Goal: Task Accomplishment & Management: Manage account settings

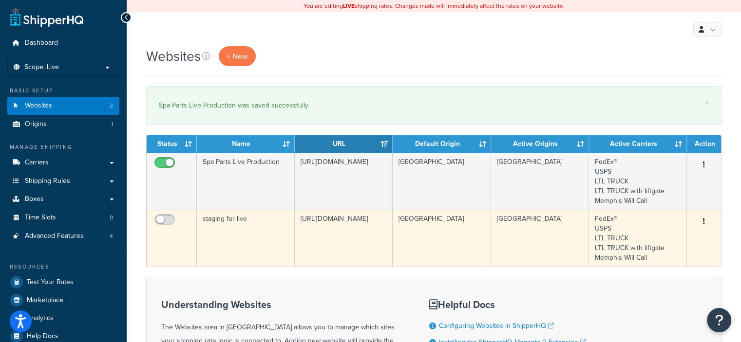
click at [705, 222] on button "button" at bounding box center [704, 222] width 14 height 16
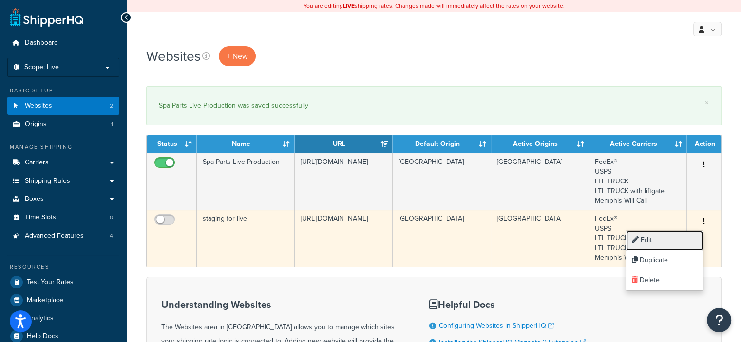
click at [656, 239] on link "Edit" at bounding box center [664, 241] width 77 height 20
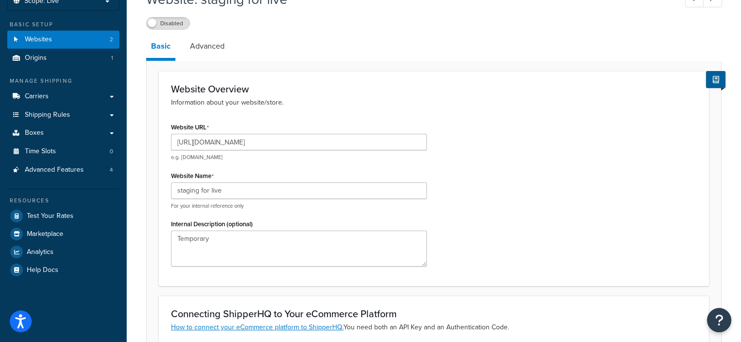
scroll to position [67, 0]
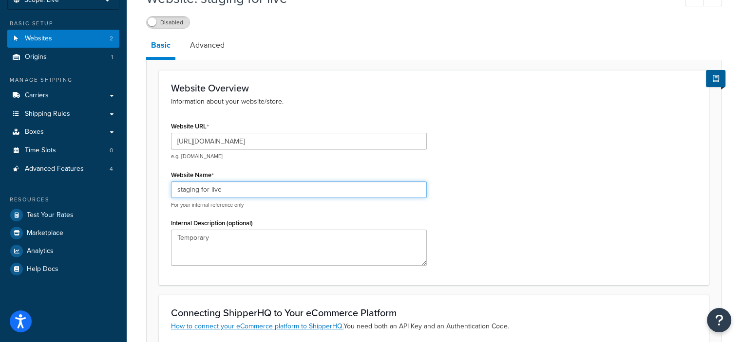
drag, startPoint x: 223, startPoint y: 190, endPoint x: 148, endPoint y: 181, distance: 75.5
click at [148, 181] on form "Website Overview Information about your website/store. Website URL [URL][DOMAIN…" at bounding box center [434, 317] width 574 height 494
type input "s"
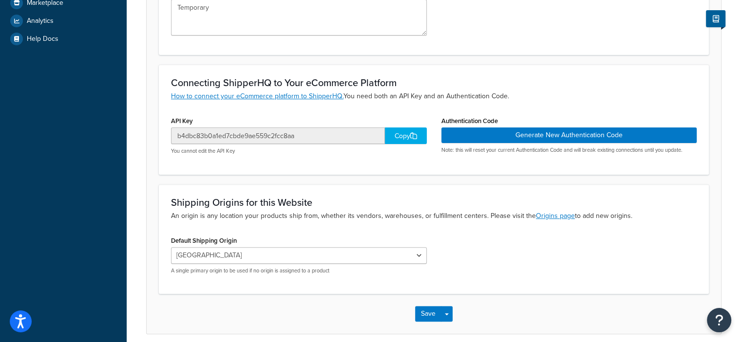
scroll to position [337, 0]
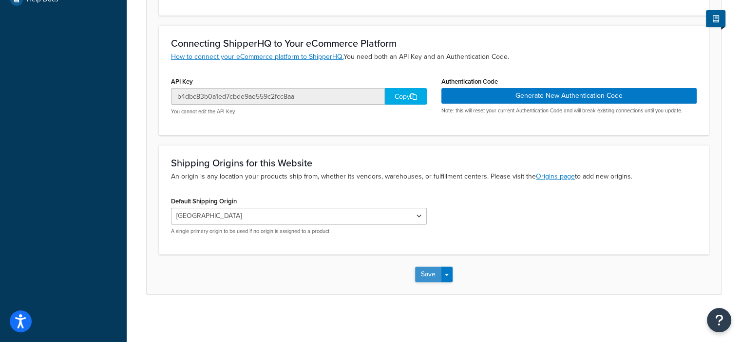
type input "Spa Parts Staging"
click at [424, 276] on button "Save" at bounding box center [428, 275] width 26 height 16
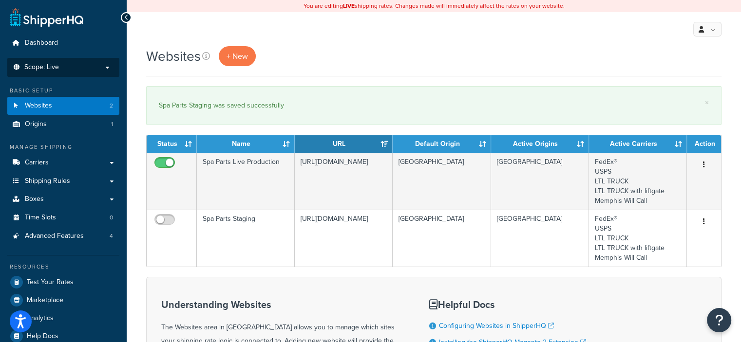
click at [107, 68] on p "Scope: Live" at bounding box center [63, 67] width 103 height 8
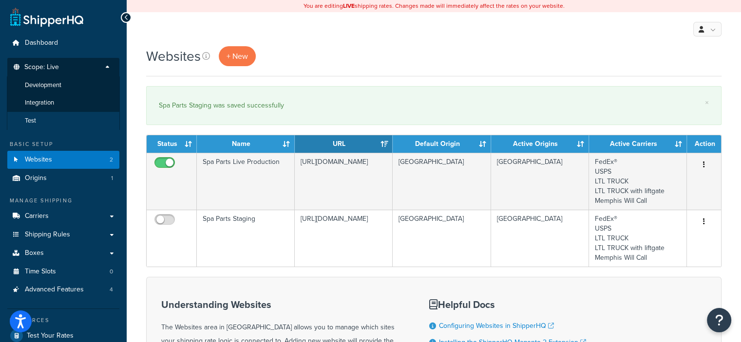
click at [53, 120] on li "Test" at bounding box center [63, 121] width 113 height 18
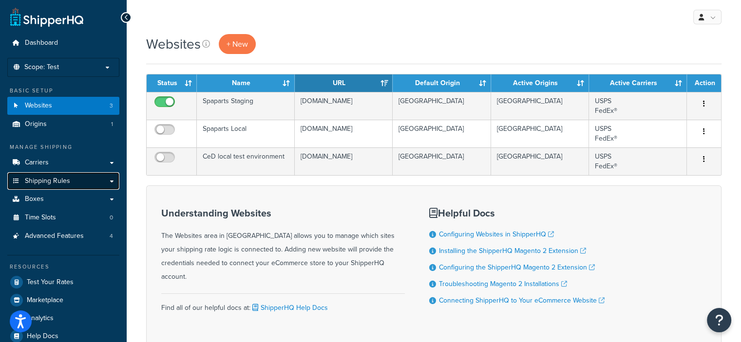
click at [52, 181] on span "Shipping Rules" at bounding box center [47, 181] width 45 height 8
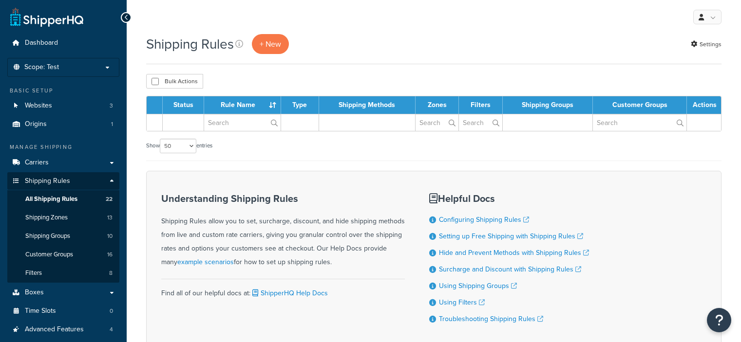
select select "50"
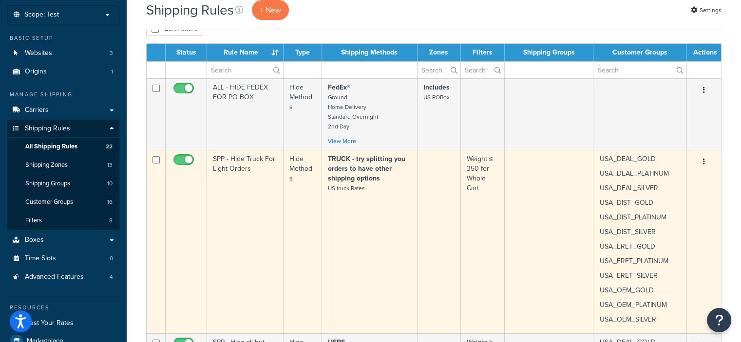
scroll to position [54, 0]
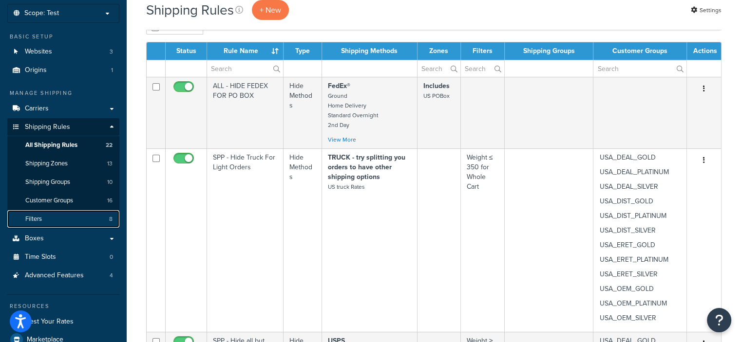
click at [55, 218] on link "Filters 8" at bounding box center [63, 219] width 112 height 18
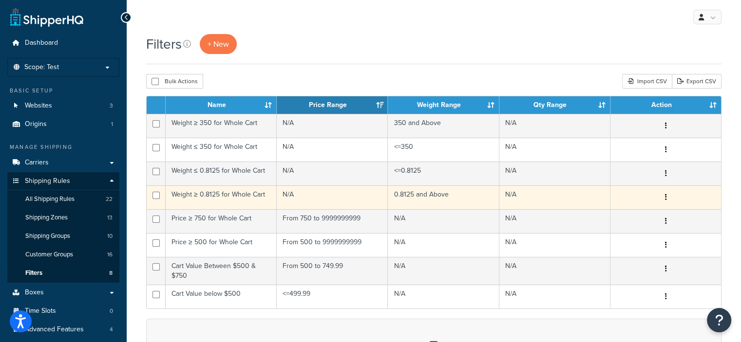
click at [666, 198] on button "button" at bounding box center [665, 198] width 14 height 16
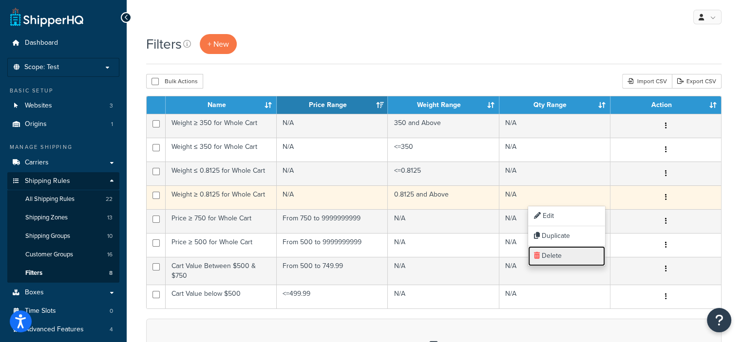
click at [548, 256] on link "Delete" at bounding box center [566, 256] width 77 height 20
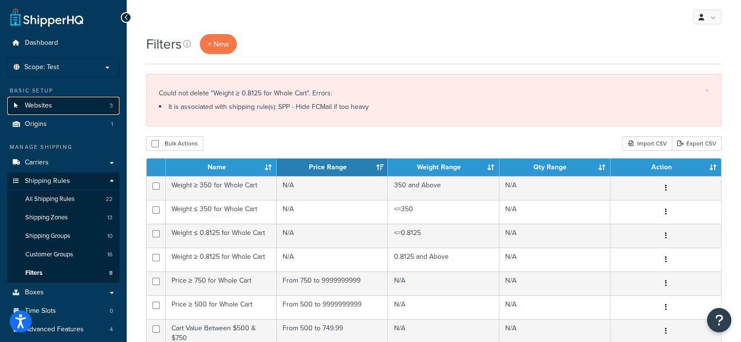
click at [87, 109] on link "Websites 3" at bounding box center [63, 106] width 112 height 18
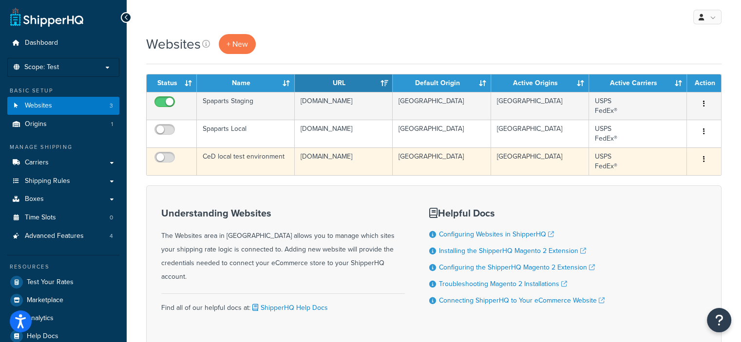
click at [701, 156] on button "button" at bounding box center [704, 160] width 14 height 16
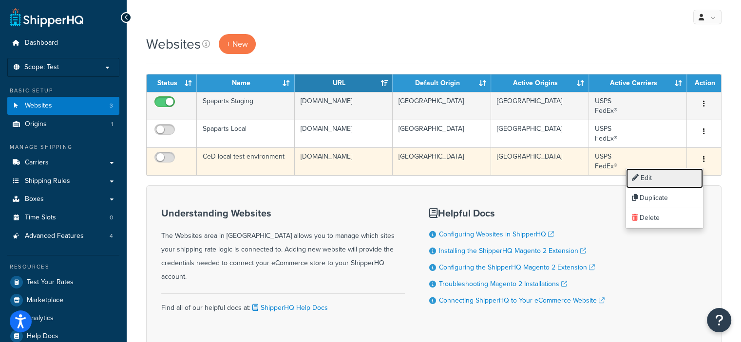
click at [641, 183] on link "Edit" at bounding box center [664, 179] width 77 height 20
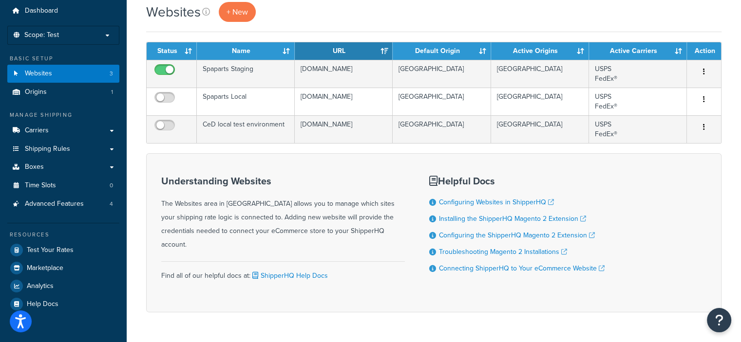
scroll to position [33, 0]
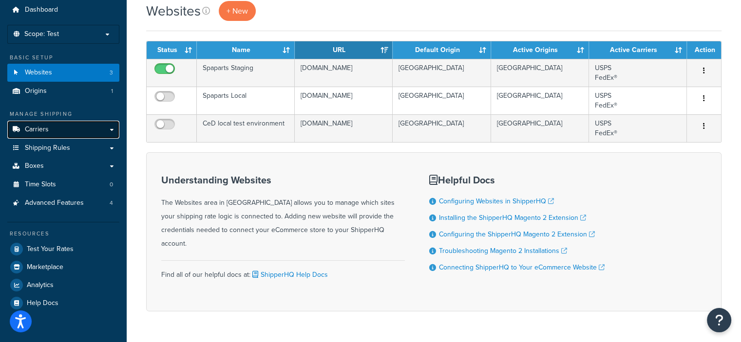
click at [37, 134] on link "Carriers" at bounding box center [63, 130] width 112 height 18
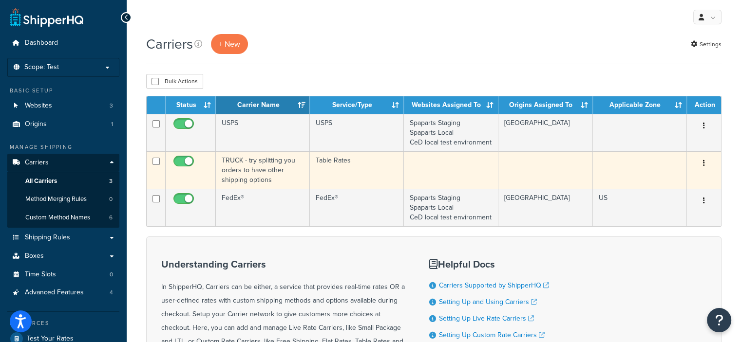
click at [703, 164] on icon "button" at bounding box center [704, 163] width 2 height 7
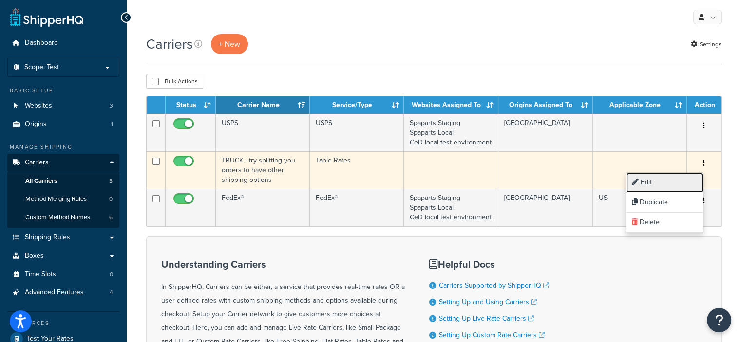
click at [653, 179] on link "Edit" at bounding box center [664, 183] width 77 height 20
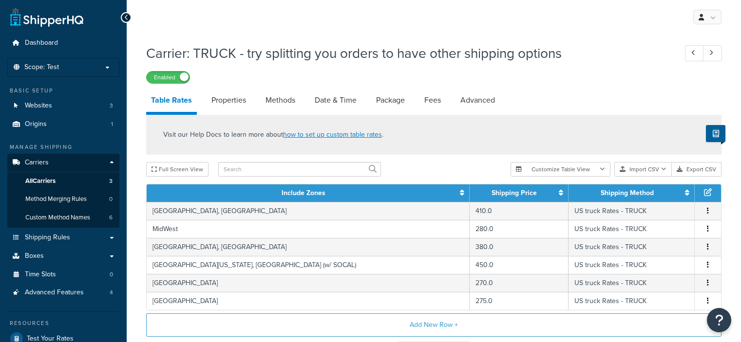
select select "25"
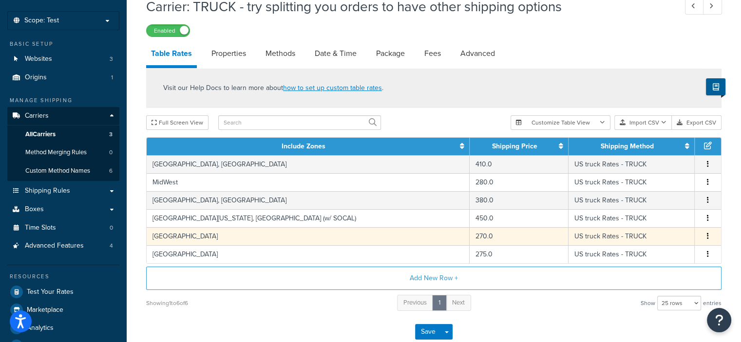
scroll to position [66, 0]
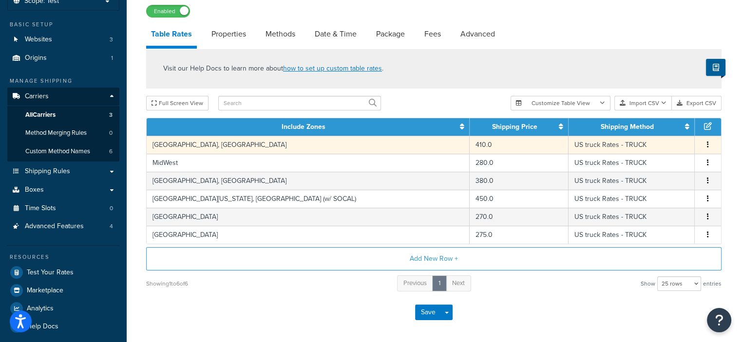
click at [709, 146] on button "button" at bounding box center [708, 145] width 8 height 11
click at [717, 146] on td "Edit Duplicate Delete" at bounding box center [707, 145] width 26 height 18
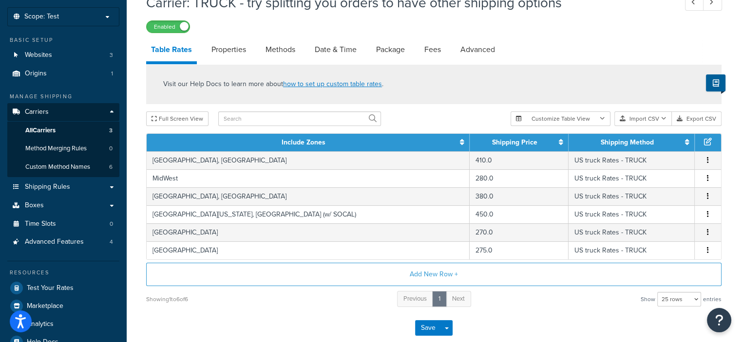
scroll to position [51, 0]
click at [707, 161] on icon "button" at bounding box center [708, 160] width 2 height 7
click at [646, 142] on div "Edit" at bounding box center [657, 141] width 69 height 20
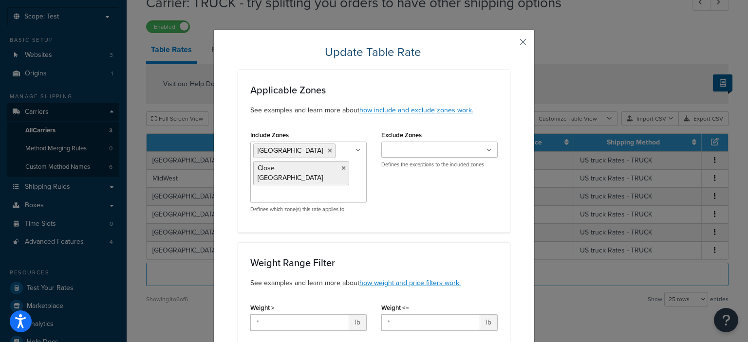
click at [510, 44] on button "button" at bounding box center [508, 45] width 2 height 2
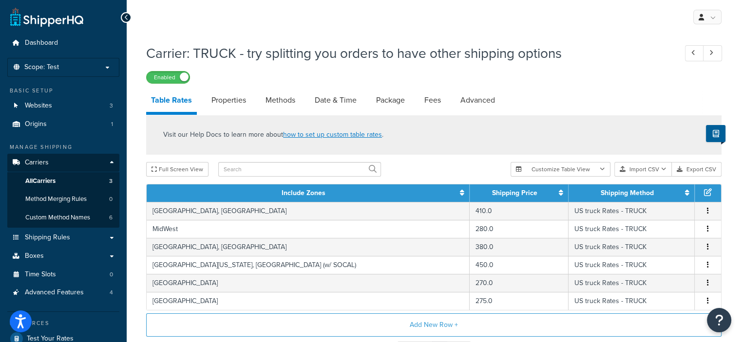
scroll to position [0, 0]
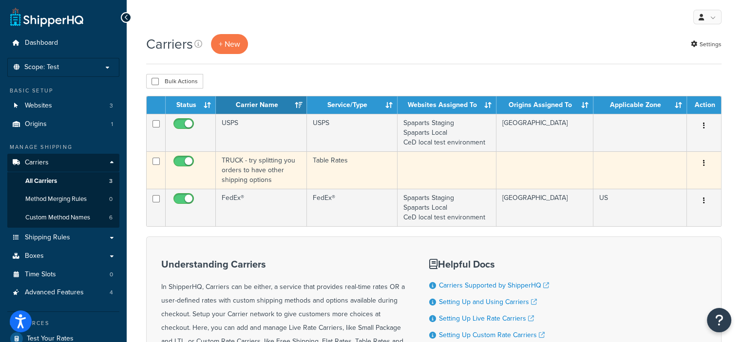
click at [703, 165] on icon "button" at bounding box center [704, 163] width 2 height 7
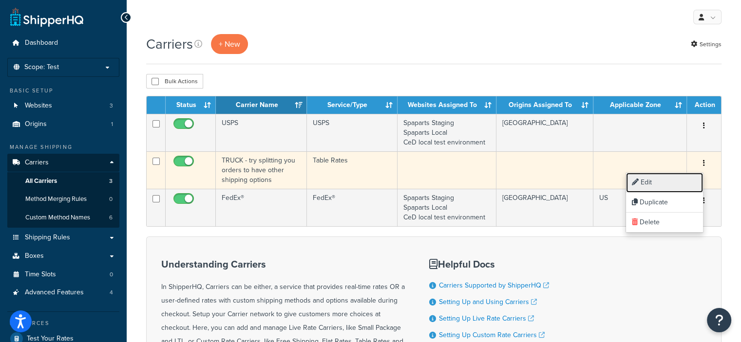
click at [649, 180] on link "Edit" at bounding box center [664, 183] width 77 height 20
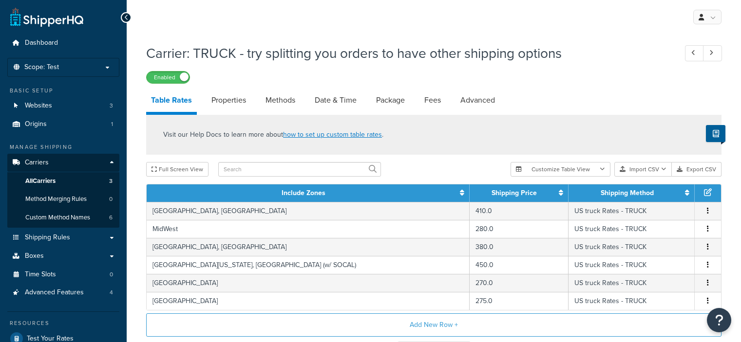
select select "25"
click at [103, 65] on p "Scope: Test" at bounding box center [63, 67] width 103 height 8
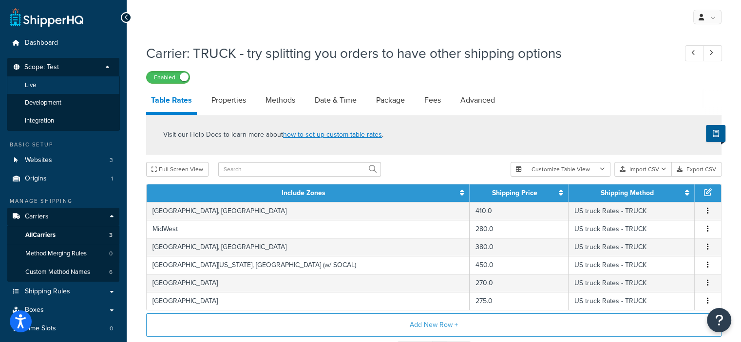
click at [51, 83] on li "Live" at bounding box center [63, 85] width 113 height 18
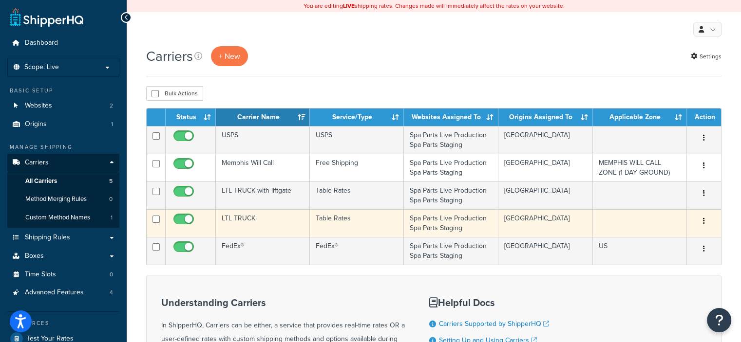
click at [703, 220] on icon "button" at bounding box center [704, 221] width 2 height 7
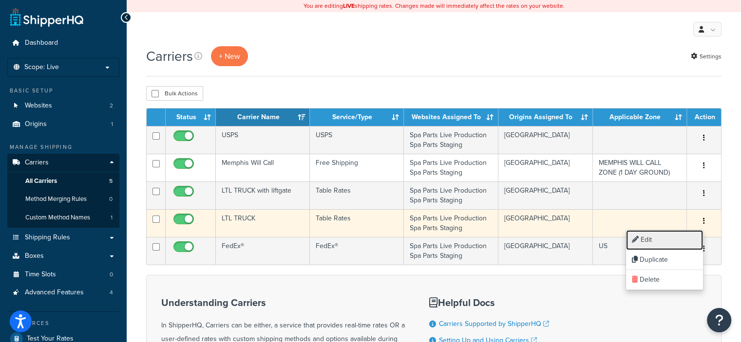
click at [656, 244] on link "Edit" at bounding box center [664, 240] width 77 height 20
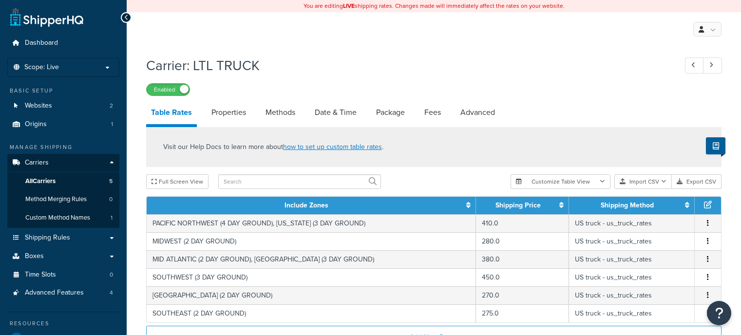
select select "25"
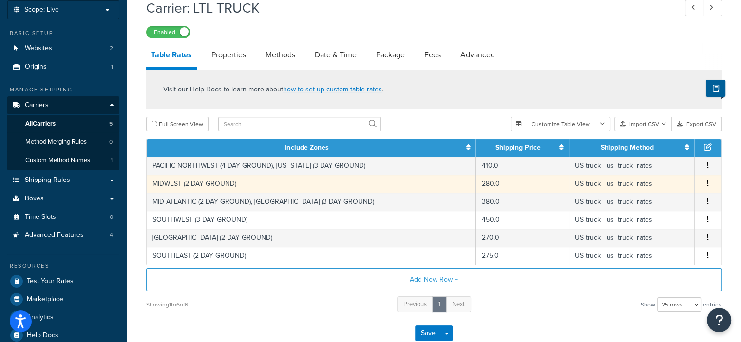
scroll to position [58, 0]
